Goal: Task Accomplishment & Management: Use online tool/utility

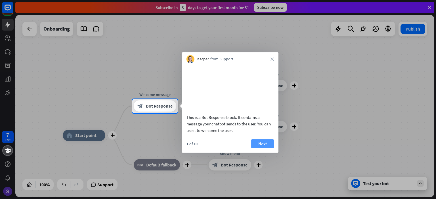
click at [260, 148] on button "Next" at bounding box center [262, 143] width 23 height 9
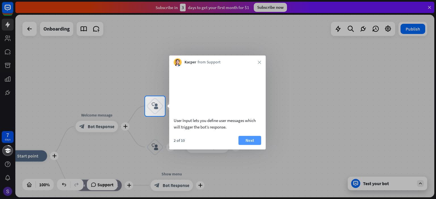
click at [246, 145] on button "Next" at bounding box center [249, 140] width 23 height 9
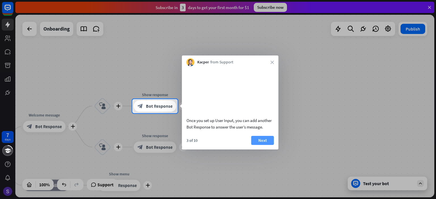
click at [261, 145] on button "Next" at bounding box center [262, 140] width 23 height 9
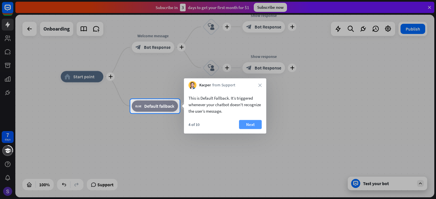
click at [245, 125] on button "Next" at bounding box center [250, 124] width 23 height 9
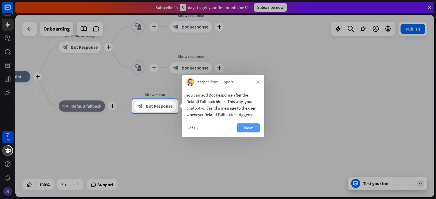
click at [255, 128] on button "Next" at bounding box center [248, 128] width 23 height 9
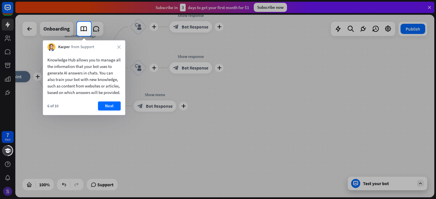
click at [122, 108] on div "6 of 10 Next" at bounding box center [84, 109] width 82 height 14
click at [114, 111] on button "Next" at bounding box center [109, 106] width 23 height 9
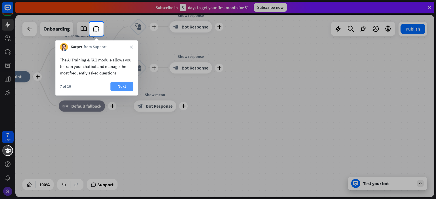
click at [122, 86] on button "Next" at bounding box center [121, 86] width 23 height 9
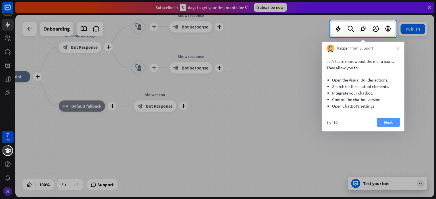
click at [381, 124] on button "Next" at bounding box center [388, 122] width 23 height 9
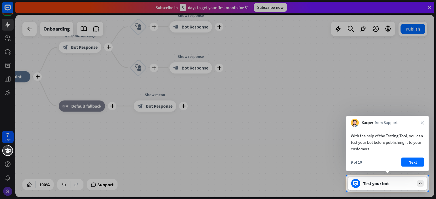
click at [417, 161] on button "Next" at bounding box center [412, 162] width 23 height 9
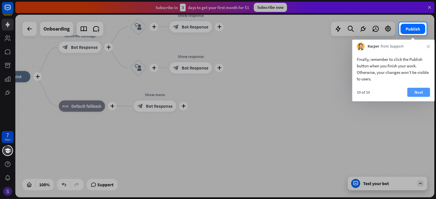
click at [411, 93] on button "Next" at bounding box center [418, 92] width 23 height 9
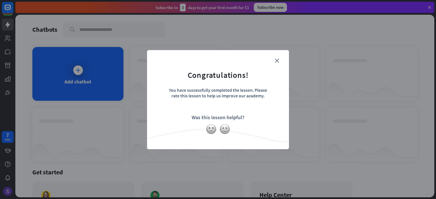
click at [280, 61] on form "Congratulations! You have successfully completed the lesson. Please rate this l…" at bounding box center [218, 91] width 128 height 68
click at [277, 58] on form "Congratulations! You have successfully completed the lesson. Please rate this l…" at bounding box center [218, 91] width 128 height 68
click at [274, 60] on form "Congratulations! You have successfully completed the lesson. Please rate this l…" at bounding box center [218, 91] width 128 height 68
click at [277, 60] on icon "close" at bounding box center [277, 61] width 4 height 4
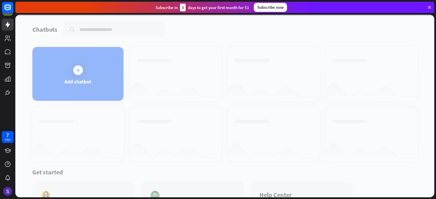
click at [77, 75] on div at bounding box center [224, 106] width 419 height 183
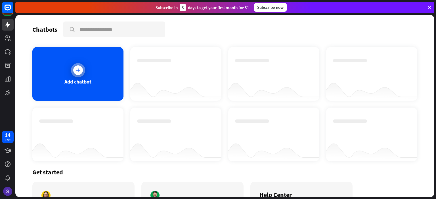
click at [71, 63] on div "Add chatbot" at bounding box center [77, 74] width 91 height 54
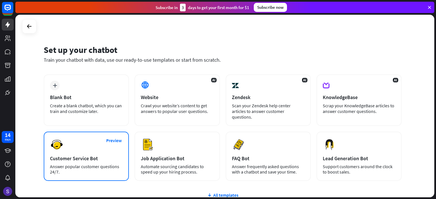
click at [78, 158] on div "Preview Customer Service Bot Answer popular customer questions 24/7." at bounding box center [86, 156] width 85 height 49
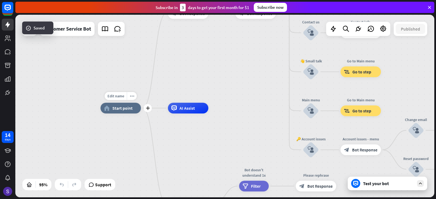
click at [122, 113] on div "home_2 Start point" at bounding box center [120, 108] width 41 height 11
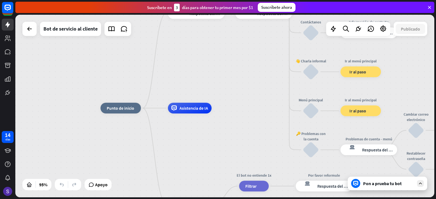
click at [90, 142] on div "inicio_2 Punto de inicio Mensaje de bienvenida respuesta del bot de bloqueo Res…" at bounding box center [224, 106] width 419 height 183
click at [118, 97] on font "Editar nombre" at bounding box center [117, 96] width 24 height 5
click at [125, 114] on div "Edit name more_horiz más inicio_2 Punto de inicio" at bounding box center [120, 108] width 41 height 11
click at [125, 109] on font "Punto de inicio" at bounding box center [121, 108] width 28 height 5
click at [114, 97] on font "Editar nombre" at bounding box center [117, 96] width 24 height 5
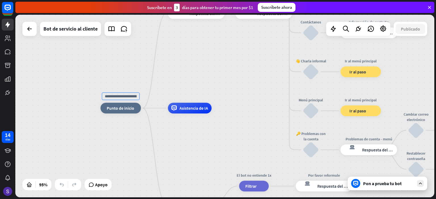
click at [131, 137] on div "inicio_2 Punto de inicio Mensaje de bienvenida respuesta del bot de bloqueo Res…" at bounding box center [299, 195] width 398 height 174
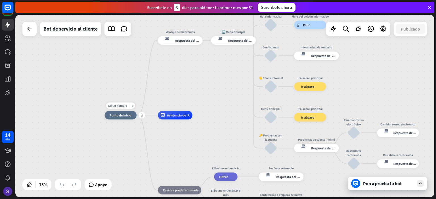
click at [121, 118] on div "inicio_2 Punto de inicio" at bounding box center [121, 115] width 32 height 9
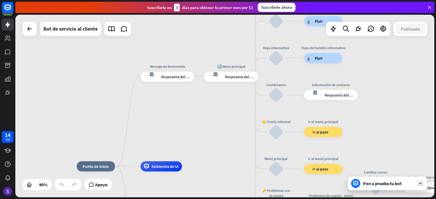
drag, startPoint x: 231, startPoint y: 86, endPoint x: 227, endPoint y: 149, distance: 63.4
click at [227, 149] on div "inicio_2 Punto de inicio Mensaje de bienvenida respuesta del bot de bloqueo Res…" at bounding box center [224, 106] width 419 height 183
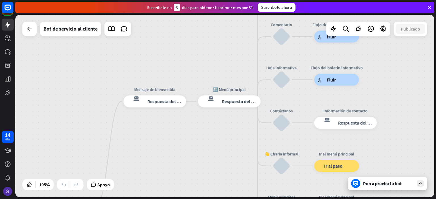
drag, startPoint x: 214, startPoint y: 108, endPoint x: 194, endPoint y: 114, distance: 20.4
click at [212, 131] on div "inicio_2 Punto de inicio Mensaje de bienvenida respuesta del bot de bloqueo Res…" at bounding box center [224, 106] width 419 height 183
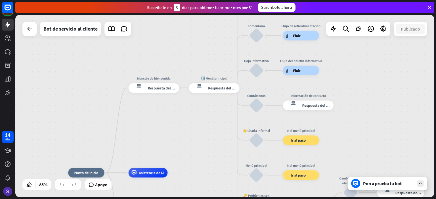
drag, startPoint x: 144, startPoint y: 170, endPoint x: 144, endPoint y: 157, distance: 13.9
click at [144, 157] on div "inicio_2 Punto de inicio Mensaje de bienvenida respuesta del bot de bloqueo Res…" at bounding box center [224, 106] width 419 height 183
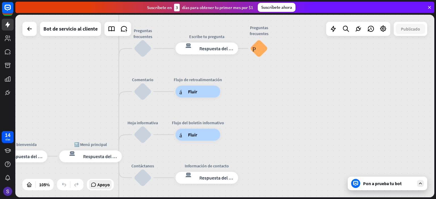
drag, startPoint x: 226, startPoint y: 108, endPoint x: 90, endPoint y: 185, distance: 156.3
click at [90, 185] on div "inicio_2 Punto de inicio Mensaje de bienvenida respuesta del bot de bloqueo Res…" at bounding box center [224, 106] width 419 height 183
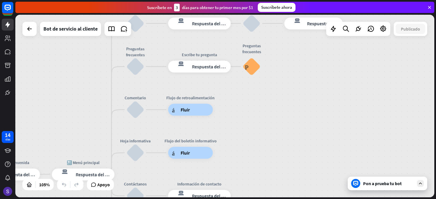
drag, startPoint x: 112, startPoint y: 92, endPoint x: 102, endPoint y: 114, distance: 23.6
click at [102, 114] on div "inicio_2 Punto de inicio Mensaje de bienvenida respuesta del bot de bloqueo Res…" at bounding box center [224, 106] width 419 height 183
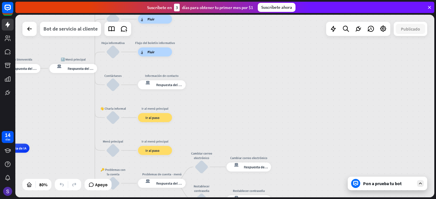
drag, startPoint x: 85, startPoint y: 128, endPoint x: 70, endPoint y: 35, distance: 93.3
click at [70, 35] on div "inicio_2 Punto de inicio Mensaje de bienvenida respuesta del bot de bloqueo Res…" at bounding box center [224, 106] width 419 height 183
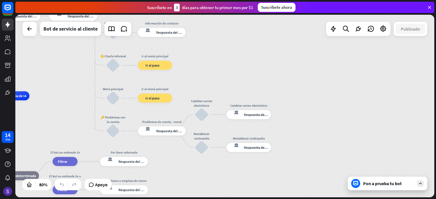
drag, startPoint x: 69, startPoint y: 130, endPoint x: 69, endPoint y: 80, distance: 49.6
click at [69, 80] on div "inicio_2 Punto de inicio Mensaje de bienvenida respuesta del bot de bloqueo Res…" at bounding box center [224, 106] width 419 height 183
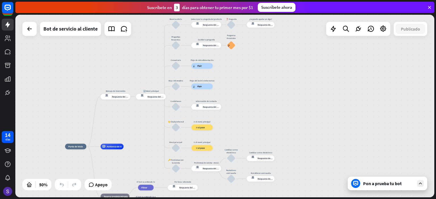
drag, startPoint x: 176, startPoint y: 186, endPoint x: 200, endPoint y: 170, distance: 28.5
click at [214, 199] on html "14 días cerca Ayuda del producto Pinitos Comience a usar ChatBot Centro de ayud…" at bounding box center [218, 99] width 436 height 199
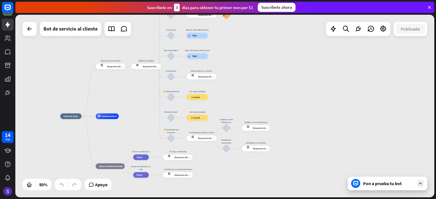
drag, startPoint x: 244, startPoint y: 73, endPoint x: 239, endPoint y: 43, distance: 30.7
click at [239, 43] on div "inicio_2 Punto de inicio Mensaje de bienvenida respuesta del bot de bloqueo Res…" at bounding box center [224, 106] width 419 height 183
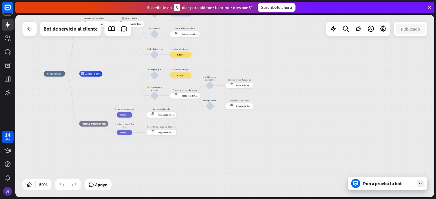
drag, startPoint x: 231, startPoint y: 139, endPoint x: 220, endPoint y: 119, distance: 21.8
click at [220, 119] on div "inicio_2 Punto de inicio Mensaje de bienvenida respuesta del bot de bloqueo Res…" at bounding box center [148, 120] width 209 height 92
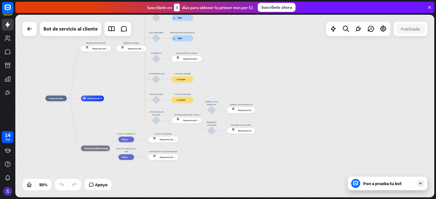
drag, startPoint x: 228, startPoint y: 134, endPoint x: 231, endPoint y: 161, distance: 27.6
click at [231, 161] on div "inicio_2 Punto de inicio Mensaje de bienvenida respuesta del bot de bloqueo Res…" at bounding box center [149, 145] width 209 height 92
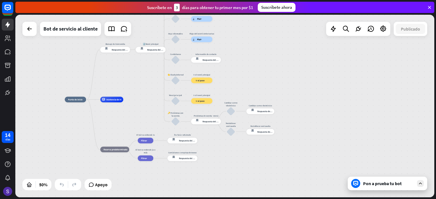
drag, startPoint x: 53, startPoint y: 132, endPoint x: 73, endPoint y: 129, distance: 20.3
click at [72, 130] on div "inicio_2 Punto de inicio Mensaje de bienvenida respuesta del bot de bloqueo Res…" at bounding box center [169, 146] width 209 height 92
click at [72, 102] on div "Editar nombre más_amarillo más inicio_2 Punto de inicio" at bounding box center [75, 100] width 21 height 6
click at [75, 101] on div "inicio_2 Punto de inicio" at bounding box center [75, 100] width 21 height 6
click at [75, 128] on div "Editar nombre más_amarillo inicio_2 Punto de inicio Mensaje de bienvenida respu…" at bounding box center [169, 146] width 209 height 92
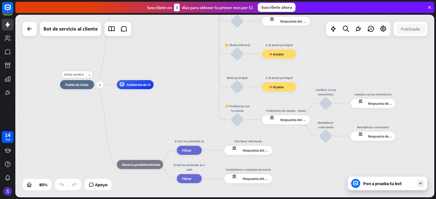
click at [77, 89] on div "Editar nombre más_amarillo más inicio_2 Punto de inicio" at bounding box center [77, 84] width 34 height 9
click at [75, 74] on font "Editar nombre" at bounding box center [74, 75] width 20 height 4
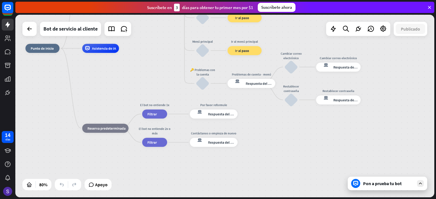
drag, startPoint x: 130, startPoint y: 114, endPoint x: 101, endPoint y: 117, distance: 29.3
click at [95, 78] on div "inicio_2 Punto de inicio Mensaje de bienvenida respuesta del bot de bloqueo Res…" at bounding box center [193, 122] width 335 height 146
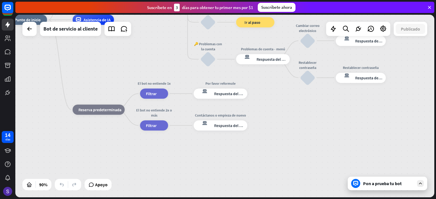
drag, startPoint x: 115, startPoint y: 141, endPoint x: 98, endPoint y: 121, distance: 26.3
click at [114, 138] on div "inicio_2 Punto de inicio Mensaje de bienvenida respuesta del bot de bloqueo Res…" at bounding box center [197, 102] width 377 height 165
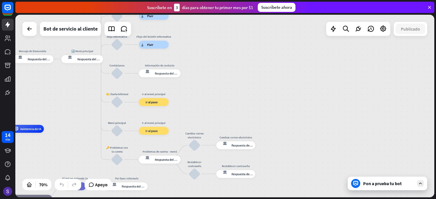
drag, startPoint x: 279, startPoint y: 123, endPoint x: 192, endPoint y: 209, distance: 123.0
click at [192, 199] on html "14 días cerca Ayuda del producto Pinitos Comience a usar ChatBot Centro de ayud…" at bounding box center [218, 99] width 436 height 199
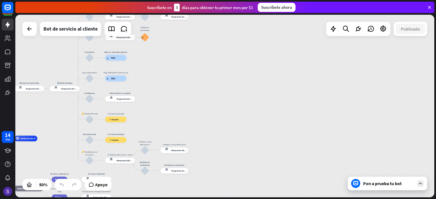
drag, startPoint x: 198, startPoint y: 122, endPoint x: 149, endPoint y: 121, distance: 49.4
click at [149, 121] on div "inicio_2 Punto de inicio Mensaje de bienvenida respuesta del bot de bloqueo Res…" at bounding box center [224, 106] width 419 height 183
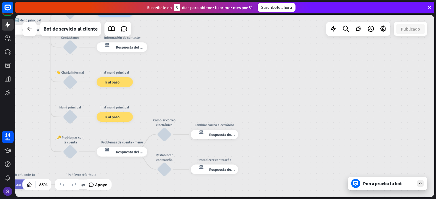
drag, startPoint x: 178, startPoint y: 107, endPoint x: 185, endPoint y: 83, distance: 24.7
click at [185, 83] on div "inicio_2 Punto de inicio Mensaje de bienvenida respuesta del bot de bloqueo Res…" at bounding box center [224, 106] width 419 height 183
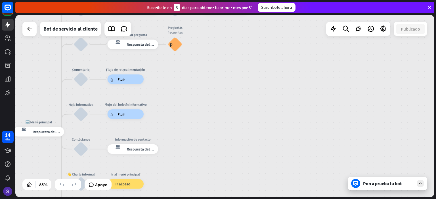
drag, startPoint x: 191, startPoint y: 78, endPoint x: 201, endPoint y: 180, distance: 102.7
click at [201, 180] on div "inicio_2 Punto de inicio Mensaje de bienvenida respuesta del bot de bloqueo Res…" at bounding box center [224, 106] width 419 height 183
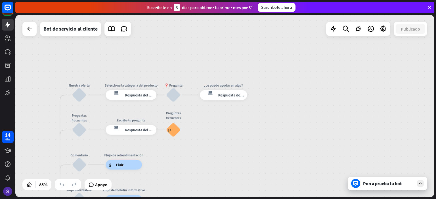
drag, startPoint x: 202, startPoint y: 106, endPoint x: 171, endPoint y: 164, distance: 66.4
click at [201, 169] on div "inicio_2 Punto de inicio Mensaje de bienvenida respuesta del bot de bloqueo Res…" at bounding box center [224, 106] width 419 height 183
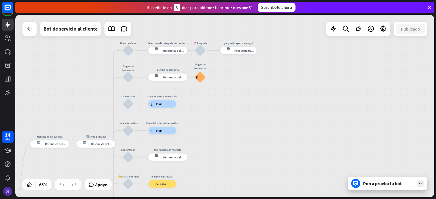
drag, startPoint x: 270, startPoint y: 149, endPoint x: 280, endPoint y: 106, distance: 44.2
click at [280, 106] on div "inicio_2 Punto de inicio Mensaje de bienvenida respuesta del bot de bloqueo Res…" at bounding box center [224, 106] width 419 height 183
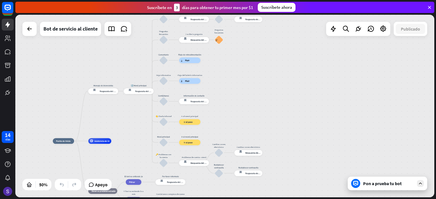
drag, startPoint x: 273, startPoint y: 144, endPoint x: 274, endPoint y: 95, distance: 48.8
click at [274, 95] on div "inicio_2 Punto de inicio Mensaje de bienvenida respuesta del bot de bloqueo Res…" at bounding box center [224, 106] width 419 height 183
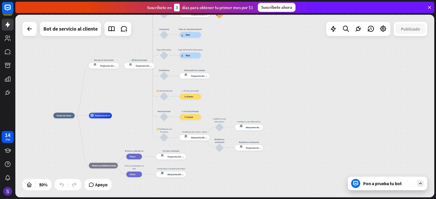
drag, startPoint x: 254, startPoint y: 104, endPoint x: 255, endPoint y: 66, distance: 37.5
click at [255, 66] on div "inicio_2 Punto de inicio Mensaje de bienvenida respuesta del bot de bloqueo Res…" at bounding box center [224, 106] width 419 height 183
click at [422, 185] on icon at bounding box center [420, 183] width 5 height 5
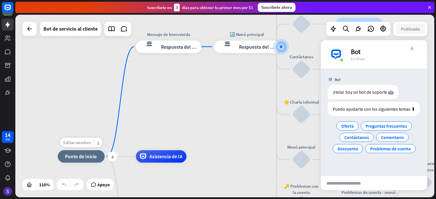
click at [82, 141] on font "Editar nombre" at bounding box center [77, 143] width 28 height 6
type input "**********"
click at [190, 45] on div "**********" at bounding box center [224, 106] width 419 height 183
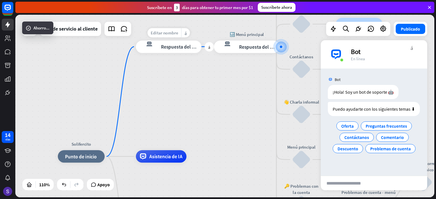
click at [167, 33] on font "Editar nombre" at bounding box center [165, 33] width 28 height 6
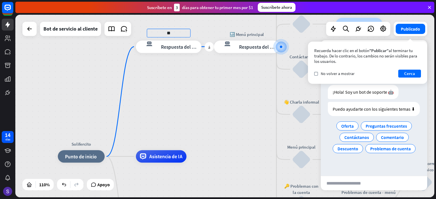
type input "*"
type input "**********"
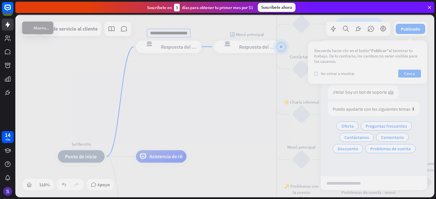
click at [226, 77] on div "**********" at bounding box center [224, 106] width 419 height 183
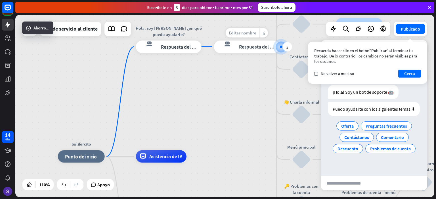
click at [250, 34] on font "Editar nombre" at bounding box center [243, 33] width 28 height 6
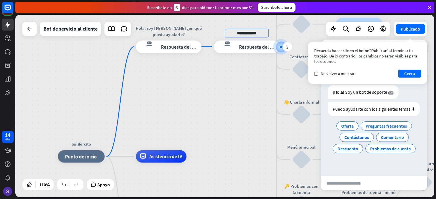
click at [235, 33] on input "**********" at bounding box center [247, 33] width 44 height 9
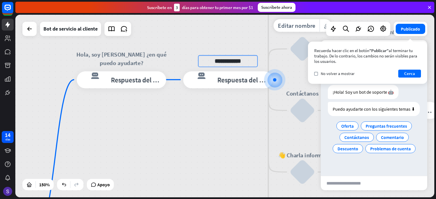
click at [289, 62] on div "Editar nombre más_amarillo más Hoja informativa bloquear_entrada_de_usuario" at bounding box center [302, 49] width 26 height 26
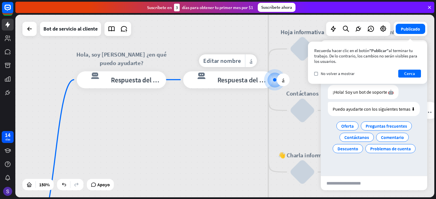
click at [272, 81] on div at bounding box center [274, 79] width 19 height 19
click at [228, 60] on font "Editar nombre" at bounding box center [221, 61] width 37 height 8
drag, startPoint x: 247, startPoint y: 61, endPoint x: 218, endPoint y: 61, distance: 28.7
click at [218, 61] on input "**********" at bounding box center [228, 61] width 60 height 12
click at [237, 64] on input "**********" at bounding box center [228, 61] width 60 height 12
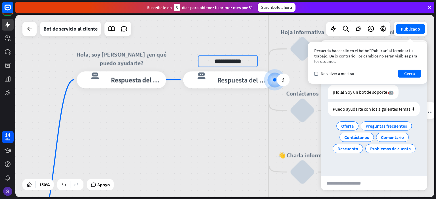
drag, startPoint x: 251, startPoint y: 62, endPoint x: 210, endPoint y: 60, distance: 41.2
click at [210, 60] on input "**********" at bounding box center [228, 61] width 60 height 12
click at [242, 63] on input "**********" at bounding box center [228, 61] width 60 height 12
click at [247, 61] on input "**********" at bounding box center [228, 61] width 60 height 12
drag, startPoint x: 246, startPoint y: 61, endPoint x: 217, endPoint y: 56, distance: 29.9
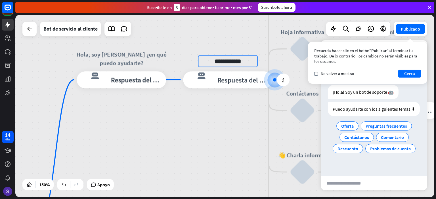
click at [217, 56] on input "**********" at bounding box center [228, 61] width 60 height 12
type input "******"
click at [255, 108] on div "Solifercito inicio_2 Punto de inicio Hola, soy Solifercito ¿en qué puedo ayudar…" at bounding box center [224, 106] width 419 height 183
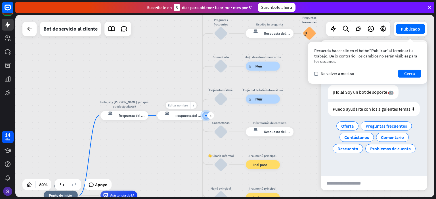
click at [179, 105] on font "Editar nombre" at bounding box center [178, 106] width 20 height 4
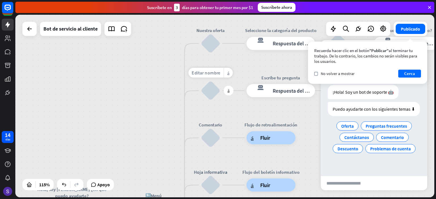
click at [211, 72] on font "Editar nombre" at bounding box center [205, 73] width 29 height 6
drag, startPoint x: 212, startPoint y: 68, endPoint x: 202, endPoint y: 65, distance: 10.3
click at [203, 70] on input "**********" at bounding box center [211, 73] width 46 height 9
type input "**********"
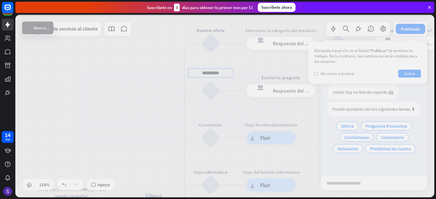
click at [299, 94] on div "**********" at bounding box center [224, 106] width 419 height 183
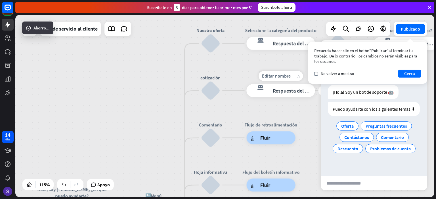
click at [285, 90] on font "Respuesta del bot" at bounding box center [293, 91] width 40 height 7
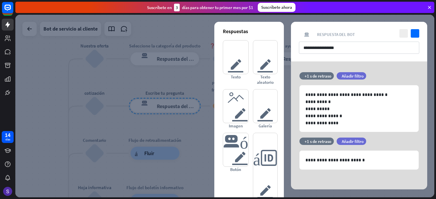
click at [169, 96] on div at bounding box center [224, 106] width 419 height 183
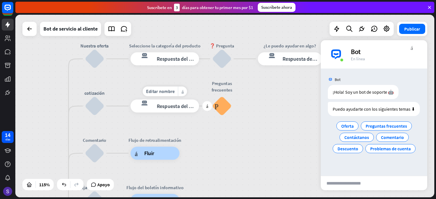
click at [170, 105] on font "Respuesta del bot" at bounding box center [177, 106] width 40 height 7
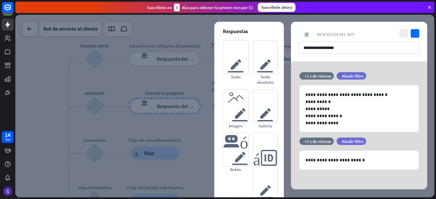
click at [166, 66] on div at bounding box center [224, 106] width 419 height 183
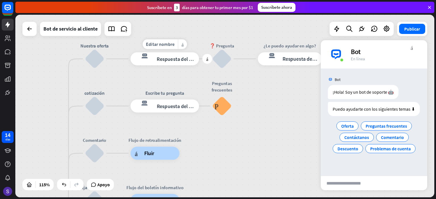
click at [168, 60] on font "Respuesta del bot" at bounding box center [177, 59] width 40 height 7
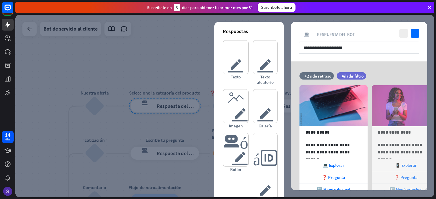
click at [107, 87] on div at bounding box center [224, 106] width 419 height 183
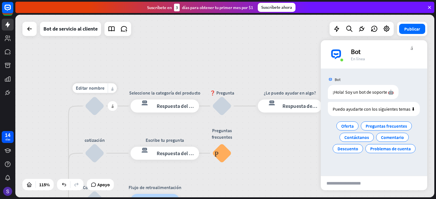
click at [94, 105] on div "bloquear_entrada_de_usuario" at bounding box center [95, 106] width 20 height 20
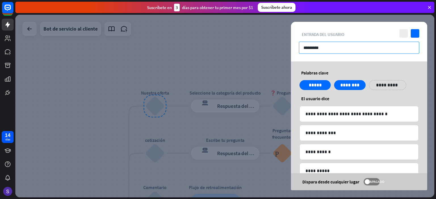
click at [339, 45] on input "*********" at bounding box center [359, 48] width 120 height 12
drag, startPoint x: 333, startPoint y: 49, endPoint x: 297, endPoint y: 39, distance: 37.2
click at [297, 39] on div "cerca controlar bloquear_entrada_de_usuario Entrada del usuario *********" at bounding box center [359, 42] width 136 height 40
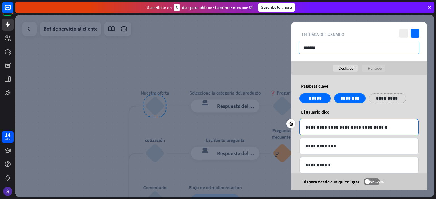
type input "*******"
click at [393, 123] on div "**********" at bounding box center [359, 128] width 119 height 16
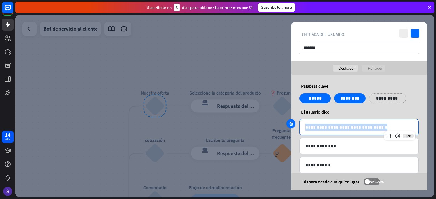
drag, startPoint x: 388, startPoint y: 125, endPoint x: 292, endPoint y: 120, distance: 96.9
click at [299, 120] on div "**********" at bounding box center [358, 127] width 119 height 16
click at [374, 130] on p "**********" at bounding box center [358, 127] width 107 height 7
click at [373, 128] on p "**********" at bounding box center [358, 127] width 107 height 7
drag, startPoint x: 373, startPoint y: 127, endPoint x: 273, endPoint y: 113, distance: 101.0
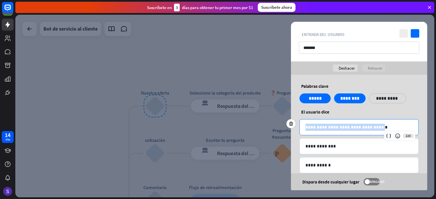
click at [273, 113] on div "**********" at bounding box center [224, 106] width 419 height 183
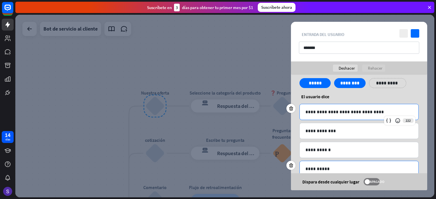
scroll to position [57, 0]
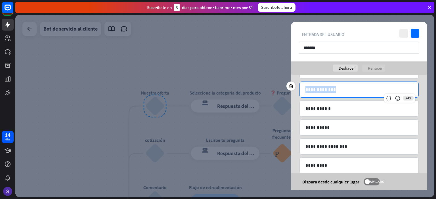
drag, startPoint x: 349, startPoint y: 90, endPoint x: 279, endPoint y: 79, distance: 70.3
click at [279, 79] on div "**********" at bounding box center [224, 106] width 419 height 183
click at [263, 123] on div at bounding box center [224, 106] width 419 height 183
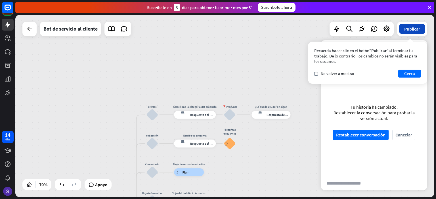
click at [412, 32] on button "Publicar" at bounding box center [412, 29] width 26 height 10
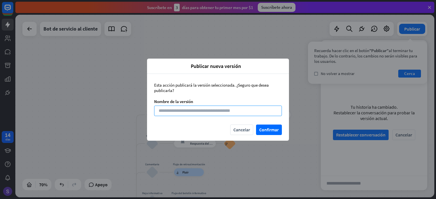
click at [193, 112] on input at bounding box center [218, 111] width 128 height 10
type input "**********"
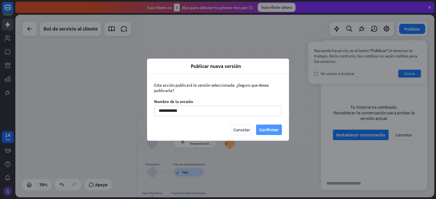
click at [267, 131] on font "Confirmar" at bounding box center [269, 130] width 20 height 6
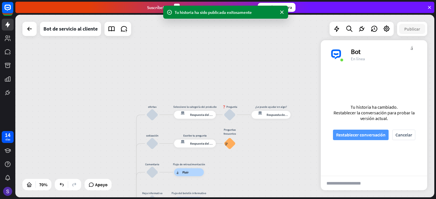
click at [376, 136] on font "Restablecer conversación" at bounding box center [360, 135] width 49 height 6
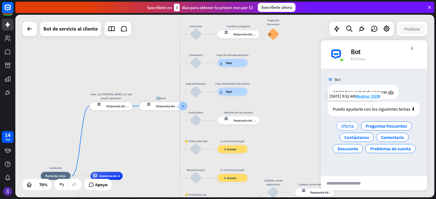
click at [348, 123] on div "Oferta" at bounding box center [347, 126] width 22 height 9
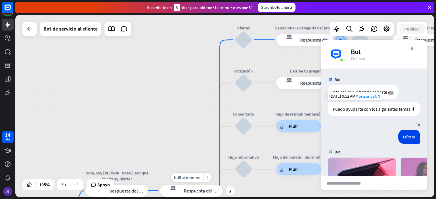
click at [192, 187] on div "respuesta del bot de bloqueo Respuesta del bot" at bounding box center [191, 191] width 62 height 12
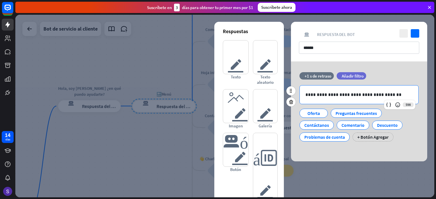
click at [374, 93] on p "**********" at bounding box center [358, 94] width 107 height 7
click at [158, 47] on div at bounding box center [224, 106] width 419 height 183
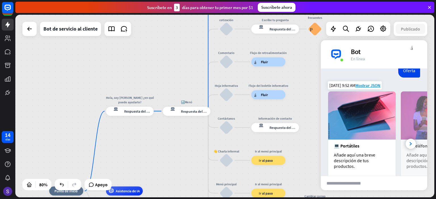
scroll to position [58, 0]
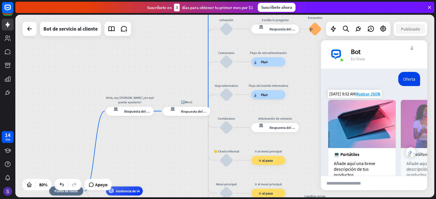
click at [405, 152] on div at bounding box center [410, 153] width 10 height 10
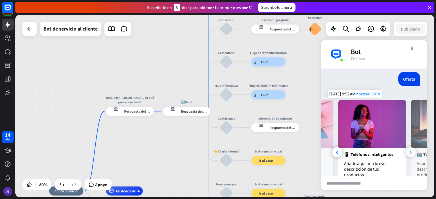
click at [405, 152] on div at bounding box center [410, 153] width 10 height 10
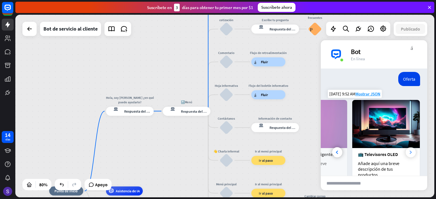
scroll to position [0, 125]
click at [403, 148] on img at bounding box center [386, 124] width 68 height 48
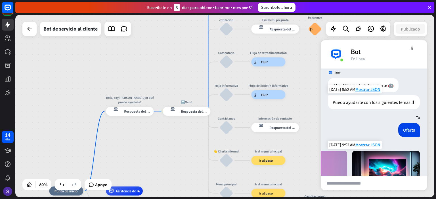
scroll to position [0, 0]
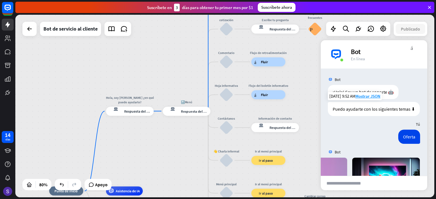
click at [341, 58] on img at bounding box center [335, 54] width 17 height 17
click at [361, 51] on div "Bot" at bounding box center [386, 51] width 70 height 9
click at [121, 29] on icon at bounding box center [123, 28] width 7 height 7
